Goal: Check status

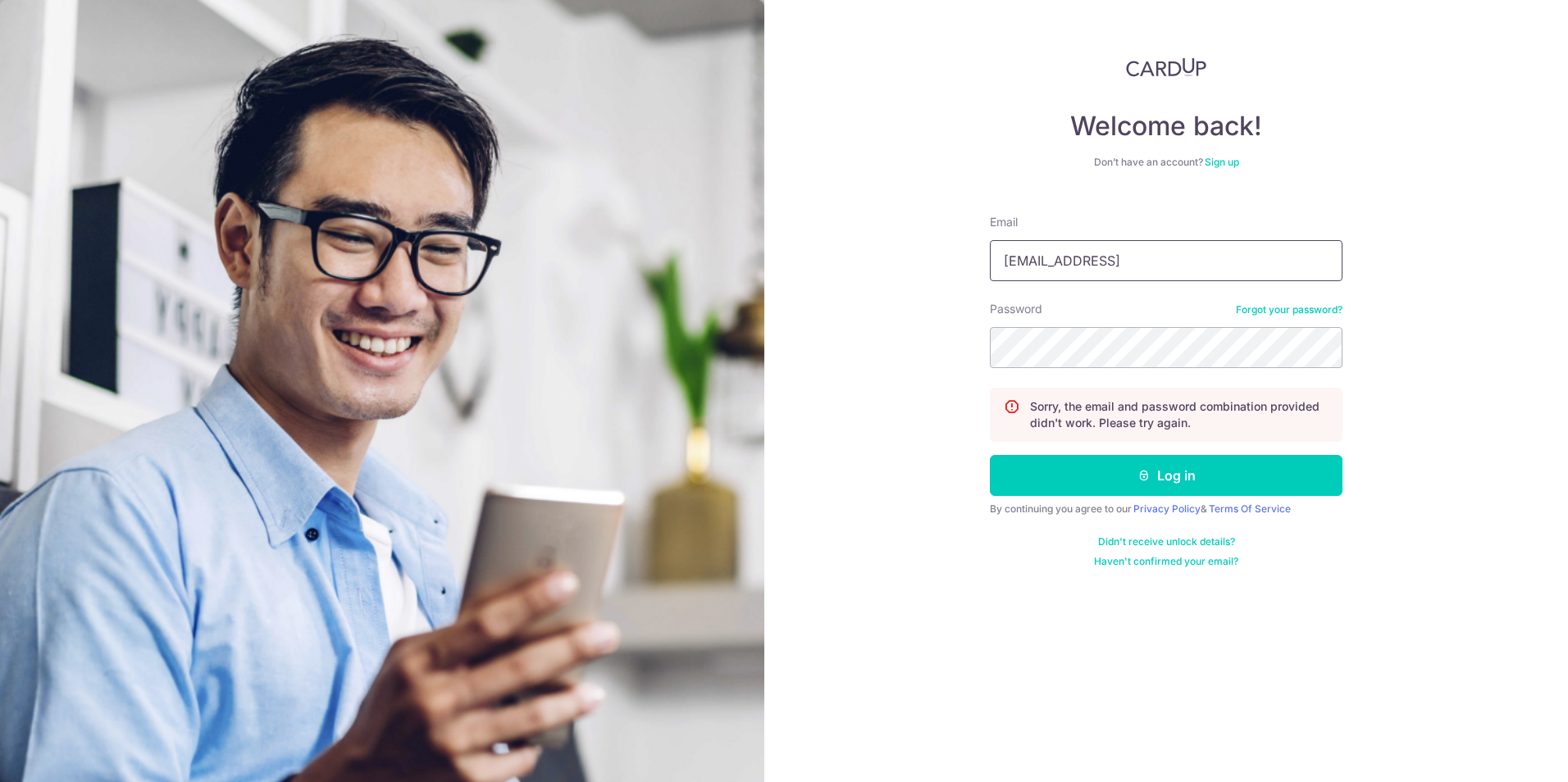
type input "[EMAIL_ADDRESS][DOMAIN_NAME]"
click at [990, 455] on button "Log in" at bounding box center [1166, 475] width 353 height 41
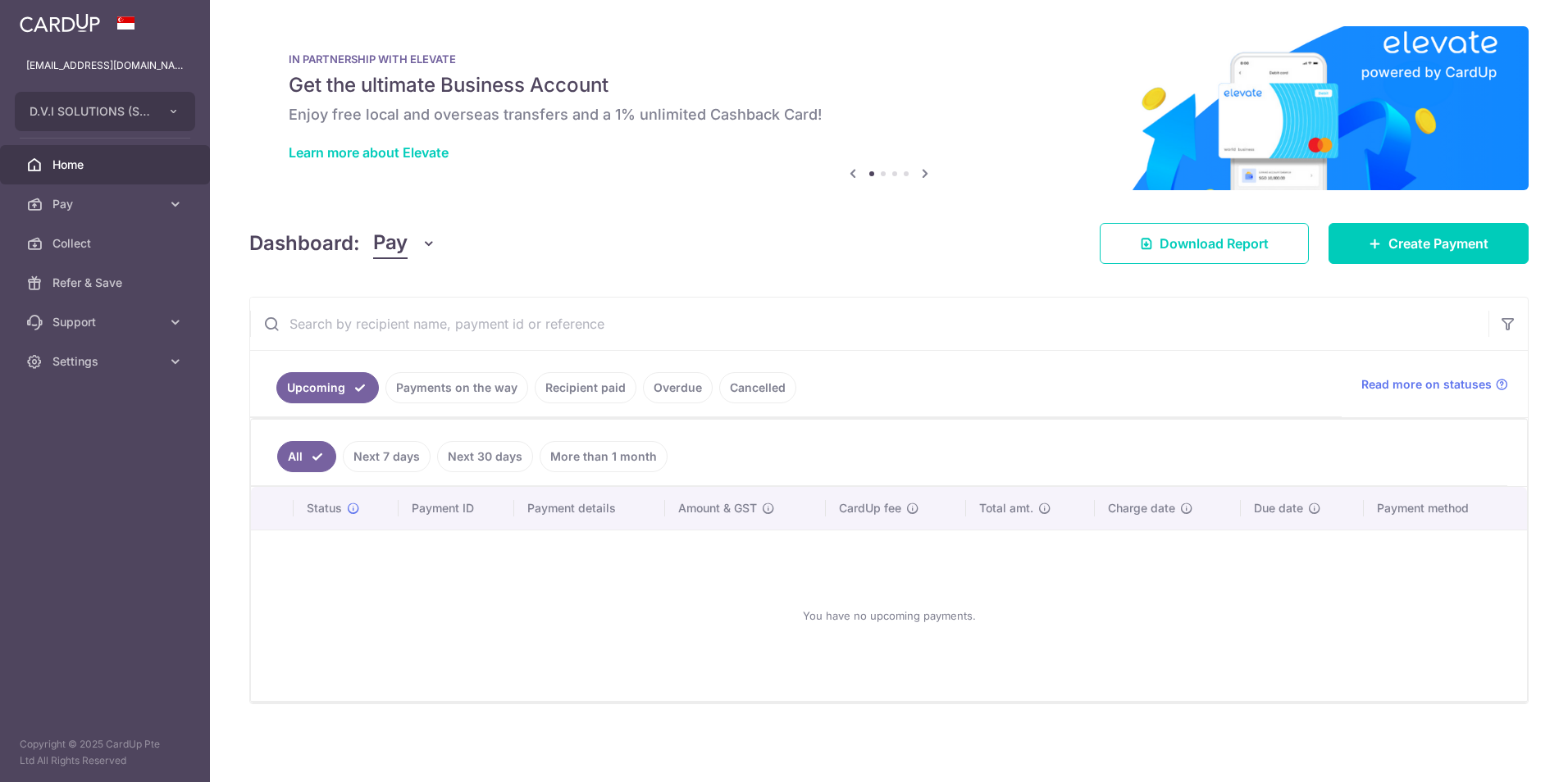
click at [456, 394] on link "Payments on the way" at bounding box center [456, 387] width 142 height 31
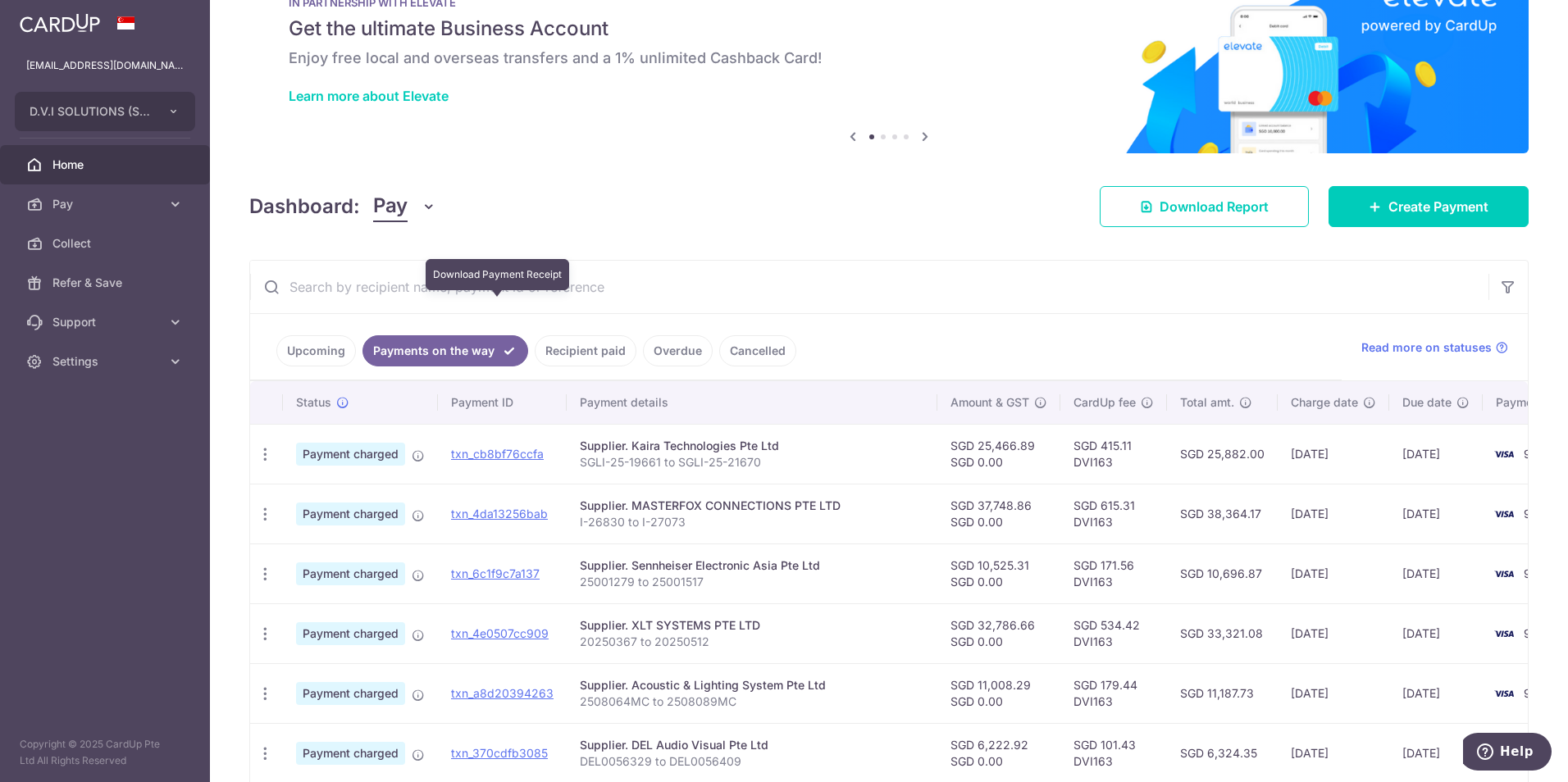
scroll to position [41, 0]
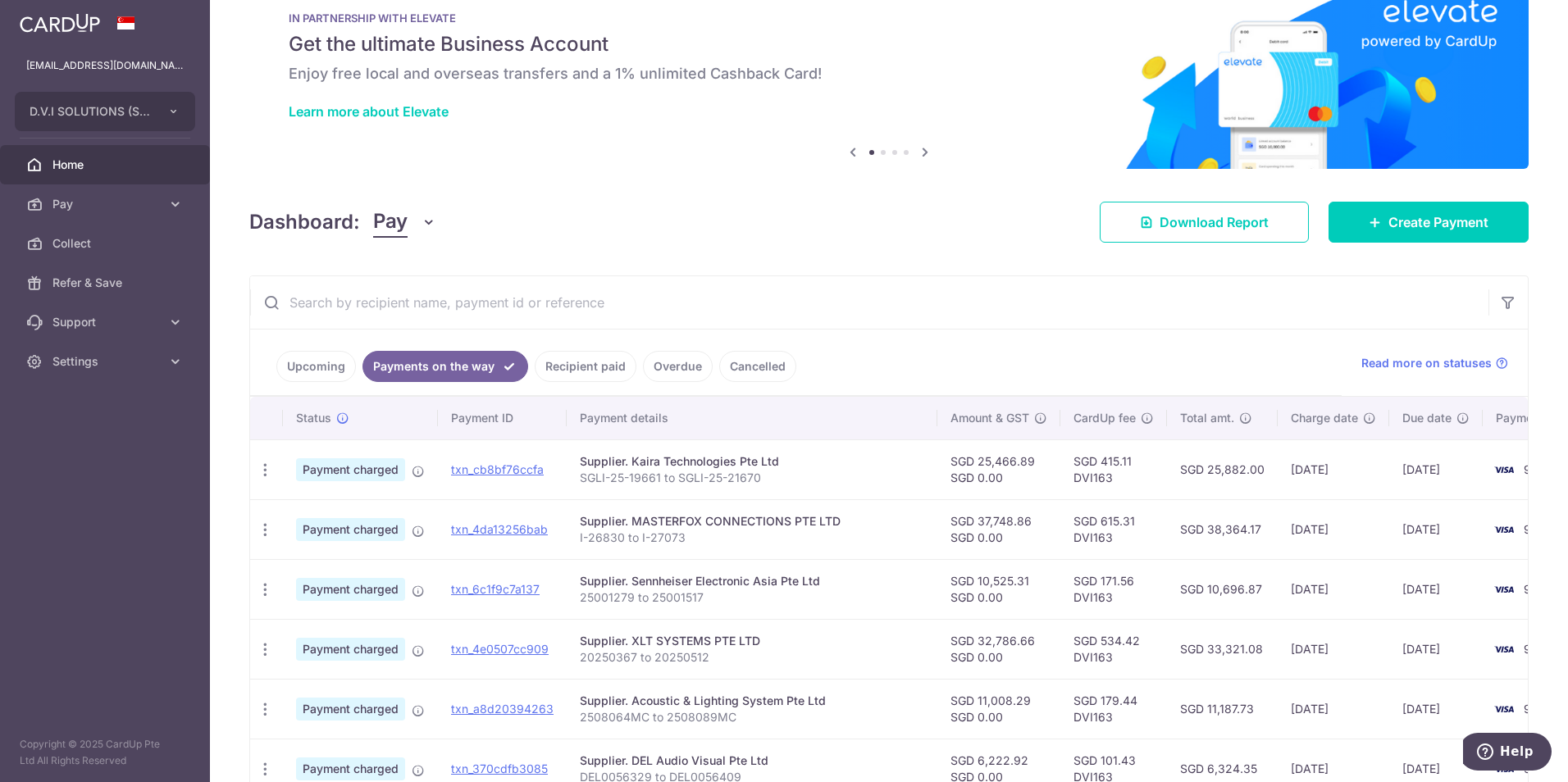
click at [440, 312] on body "ruxin.shi@dviasia.com D.V.I SOLUTIONS (S) PTE. LTD. D.V.I SOLUTIONS (S) PTE. LT…" at bounding box center [784, 391] width 1568 height 782
click at [570, 372] on link "Recipient paid" at bounding box center [585, 366] width 102 height 31
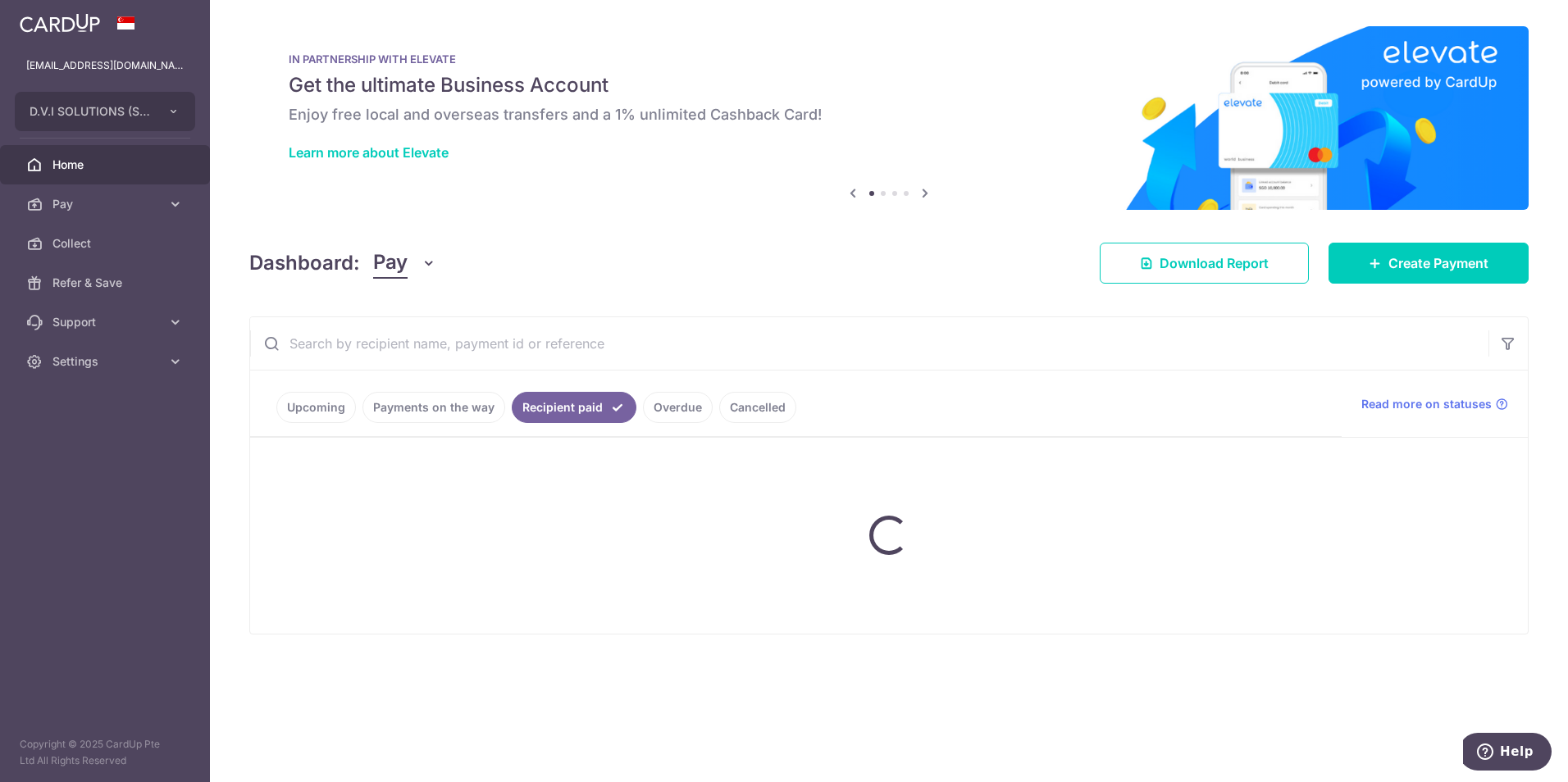
click at [549, 341] on input "text" at bounding box center [868, 343] width 1238 height 52
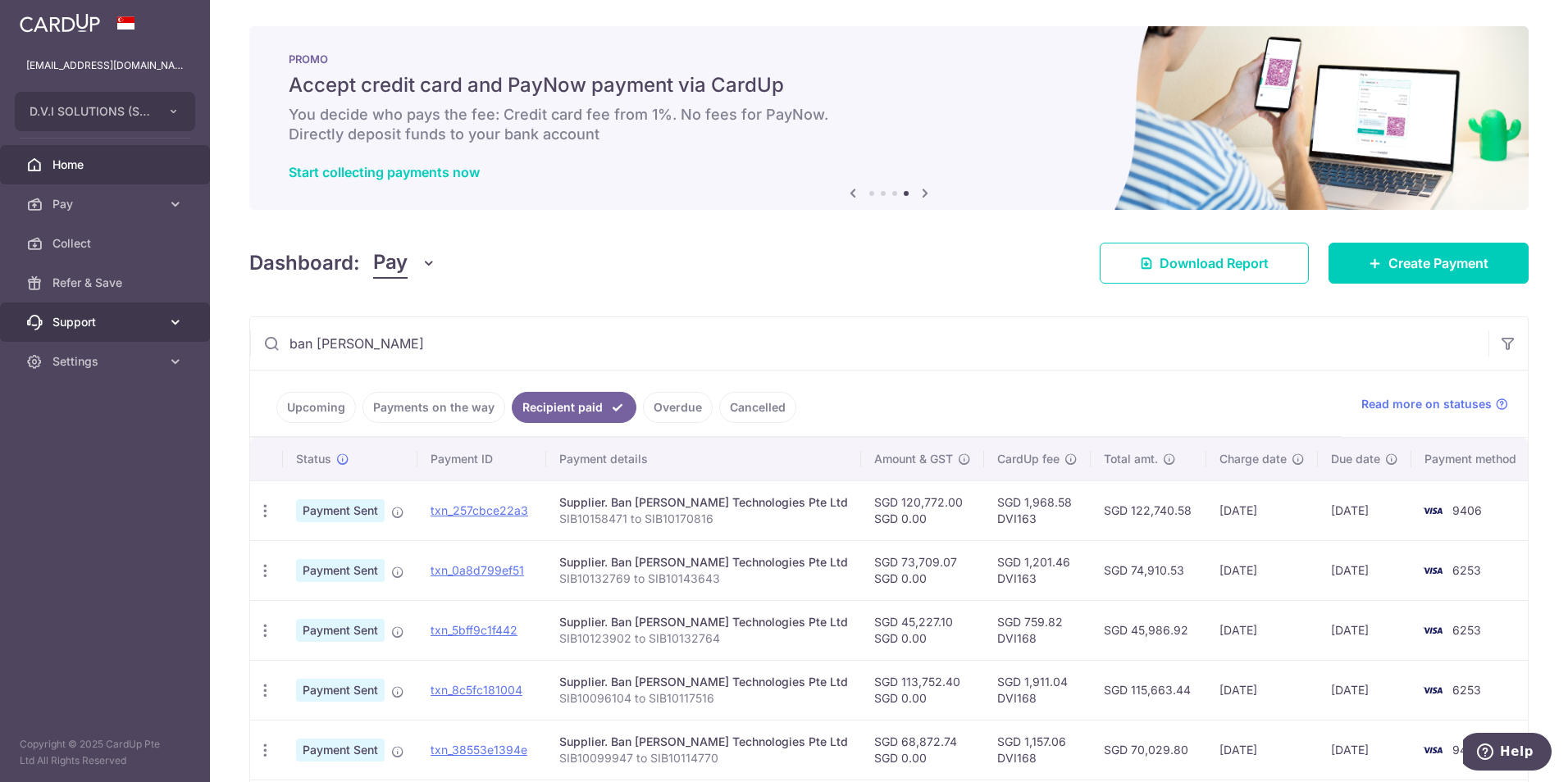
drag, startPoint x: 430, startPoint y: 348, endPoint x: 27, endPoint y: 340, distance: 403.1
click at [27, 340] on main "ruxin.shi@dviasia.com D.V.I SOLUTIONS (S) PTE. LTD. D.V.I SOLUTIONS (S) PTE. LT…" at bounding box center [784, 391] width 1568 height 782
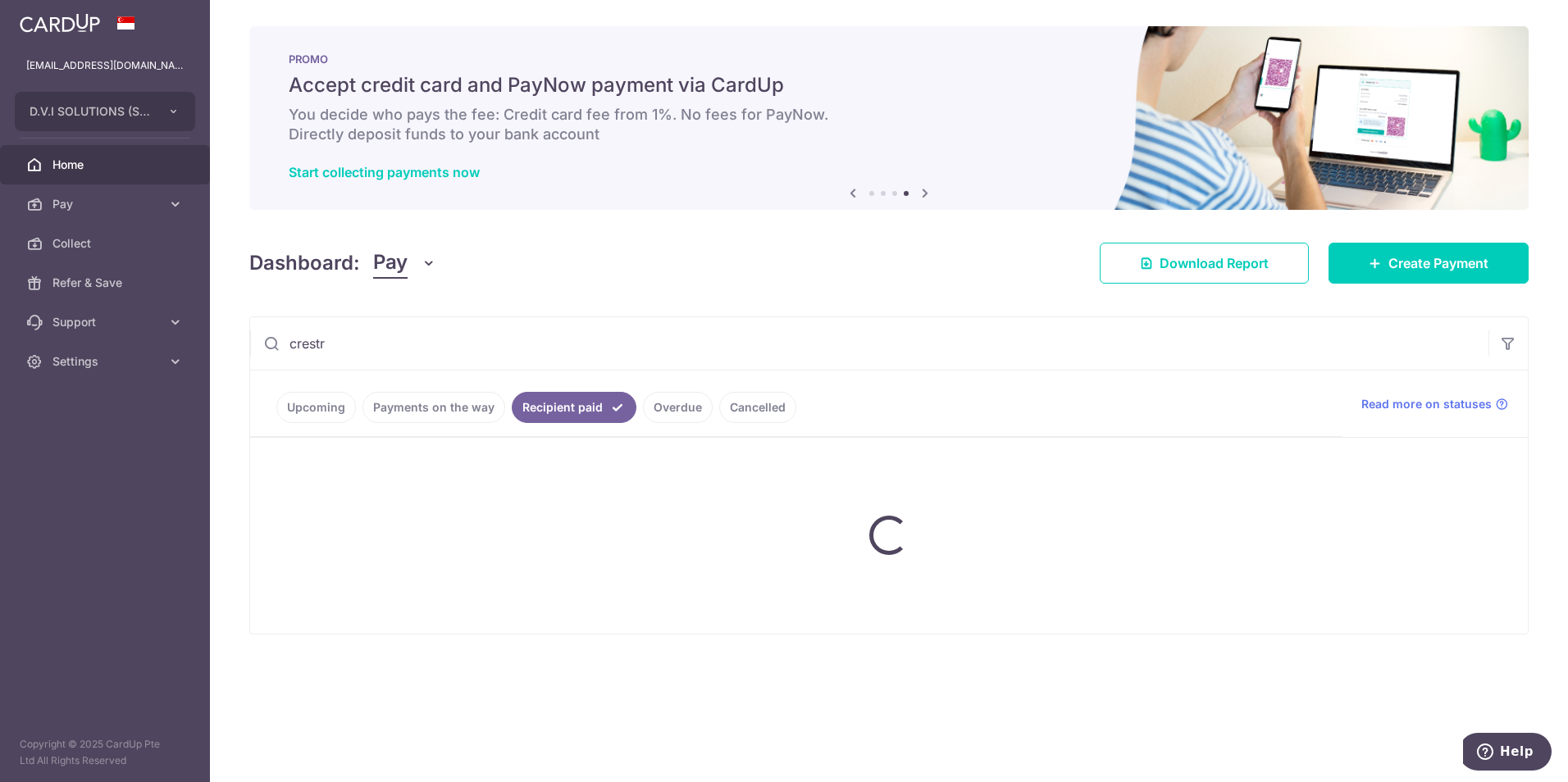
type input "crestr"
click at [584, 268] on div "Dashboard: Pay Pay Collect Download Report Create Payment" at bounding box center [889, 260] width 1279 height 48
